Goal: Complete application form: Complete application form

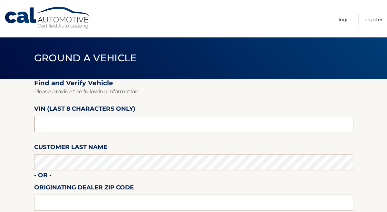
click at [136, 128] on input "text" at bounding box center [193, 124] width 319 height 16
type input "NN274487"
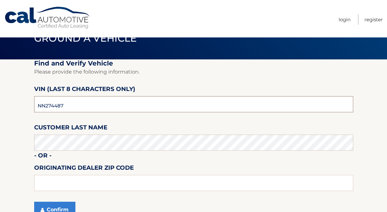
scroll to position [58, 0]
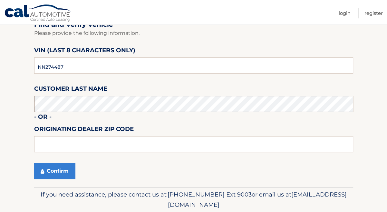
click at [34, 163] on button "Confirm" at bounding box center [54, 171] width 41 height 16
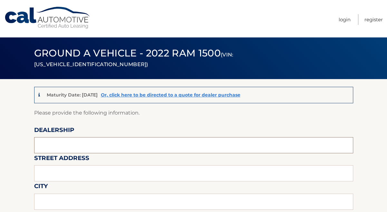
click at [84, 147] on input "text" at bounding box center [193, 145] width 319 height 16
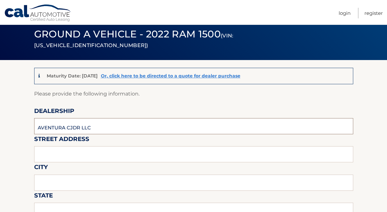
scroll to position [58, 0]
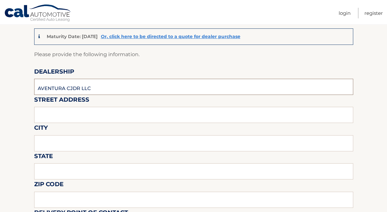
type input "AVENTURA CJDR LLC"
click at [80, 116] on input "text" at bounding box center [193, 115] width 319 height 16
type input "2198 NE 163RD ST"
click at [79, 141] on input "text" at bounding box center [193, 143] width 319 height 16
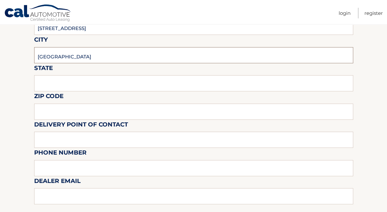
type input "NORTH MIAMI BEACH"
click at [66, 84] on input "text" at bounding box center [193, 83] width 319 height 16
type input "FL"
drag, startPoint x: 74, startPoint y: 102, endPoint x: 74, endPoint y: 111, distance: 8.7
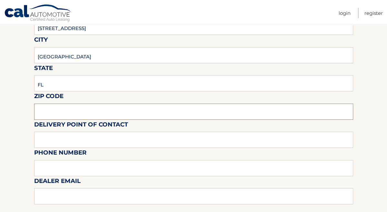
click at [74, 111] on input "text" at bounding box center [193, 111] width 319 height 16
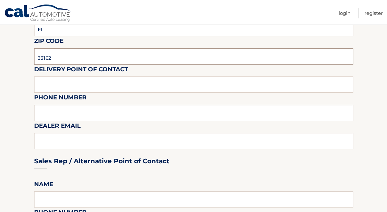
scroll to position [205, 0]
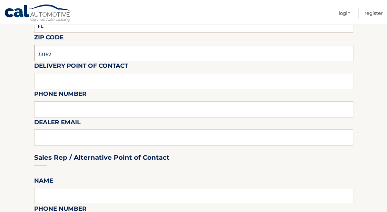
type input "33162"
click at [56, 87] on input "text" at bounding box center [193, 81] width 319 height 16
type input "JASMINE F"
click at [60, 104] on input "text" at bounding box center [193, 109] width 319 height 16
type input "3054053322"
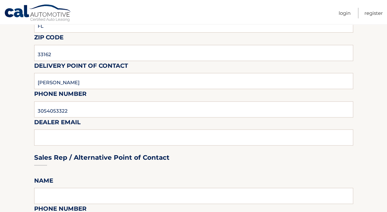
click at [92, 143] on div "Sales Rep / Alternative Point of Contact" at bounding box center [193, 144] width 319 height 45
drag, startPoint x: 44, startPoint y: 142, endPoint x: 49, endPoint y: 141, distance: 4.6
click at [45, 142] on div "Sales Rep / Alternative Point of Contact" at bounding box center [193, 144] width 319 height 45
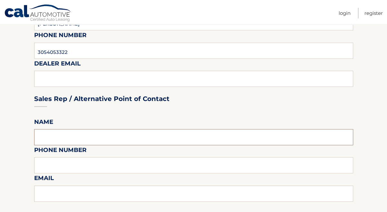
click at [80, 139] on input "text" at bounding box center [193, 137] width 319 height 16
type input "JASMINE F"
click at [92, 166] on input "text" at bounding box center [193, 165] width 319 height 16
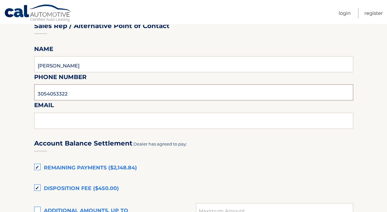
scroll to position [351, 0]
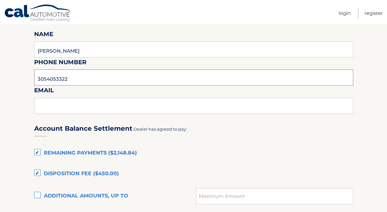
type input "3054053322"
click at [70, 109] on input "text" at bounding box center [193, 106] width 319 height 16
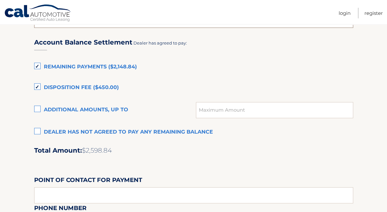
scroll to position [439, 0]
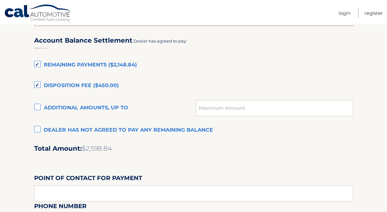
type input "JASMINE.FENELON@AVENTURACJDR.COM"
click at [67, 136] on label "Dealer has not agreed to pay any remaining balance" at bounding box center [193, 130] width 319 height 13
click at [0, 0] on input "Dealer has not agreed to pay any remaining balance" at bounding box center [0, 0] width 0 height 0
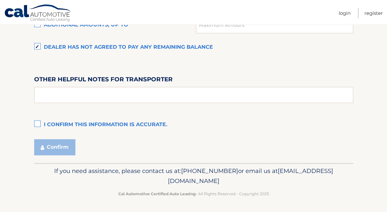
scroll to position [527, 0]
click at [37, 124] on label "I confirm this information is accurate." at bounding box center [193, 124] width 319 height 13
click at [0, 0] on input "I confirm this information is accurate." at bounding box center [0, 0] width 0 height 0
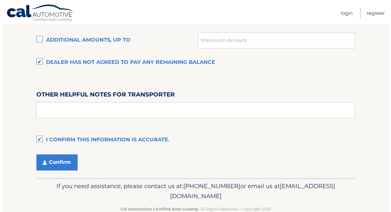
scroll to position [528, 0]
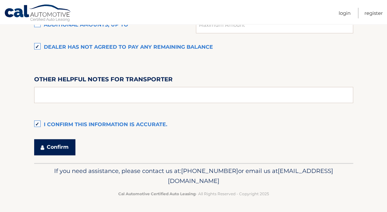
click at [49, 145] on button "Confirm" at bounding box center [54, 147] width 41 height 16
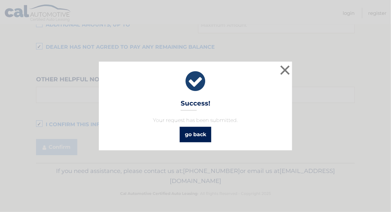
click at [209, 136] on link "go back" at bounding box center [196, 134] width 32 height 15
